Goal: Find specific page/section: Find specific page/section

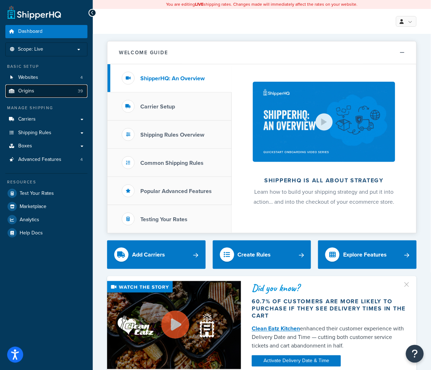
click at [42, 87] on link "Origins 39" at bounding box center [46, 91] width 82 height 13
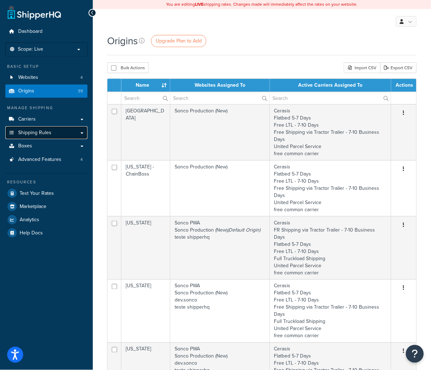
click at [79, 131] on link "Shipping Rules" at bounding box center [46, 132] width 82 height 13
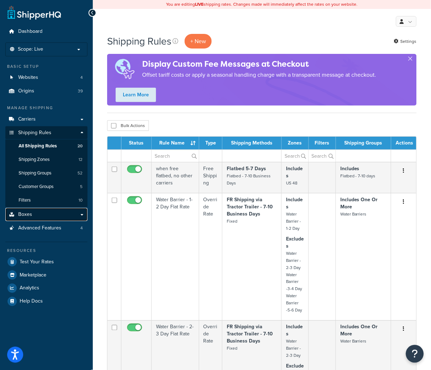
click at [75, 213] on link "Boxes" at bounding box center [46, 214] width 82 height 13
